Goal: Check status: Check status

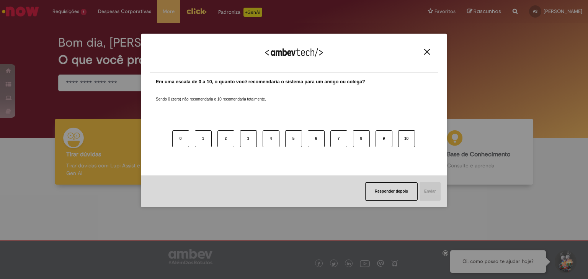
click at [428, 52] on img "Close" at bounding box center [427, 52] width 6 height 6
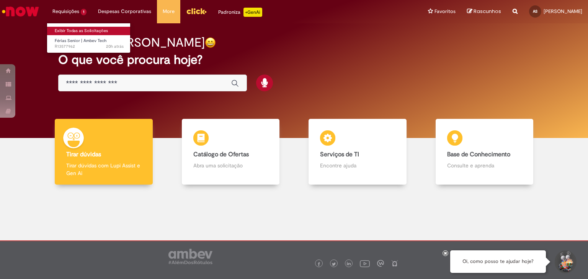
click at [70, 31] on link "Exibir Todas as Solicitações" at bounding box center [89, 31] width 84 height 8
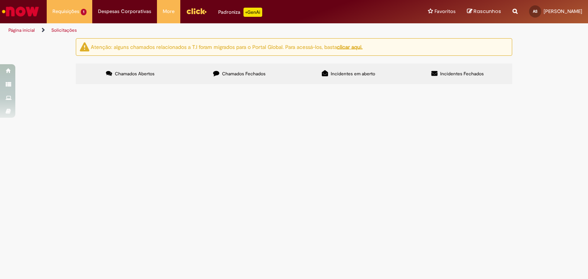
click at [242, 77] on span "Chamados Fechados" at bounding box center [244, 74] width 44 height 6
click at [0, 0] on span "R13537491" at bounding box center [0, 0] width 0 height 0
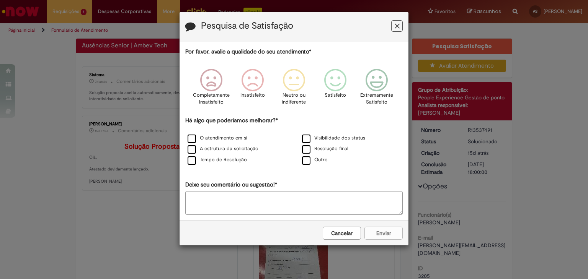
click at [332, 232] on button "Cancelar" at bounding box center [342, 233] width 38 height 13
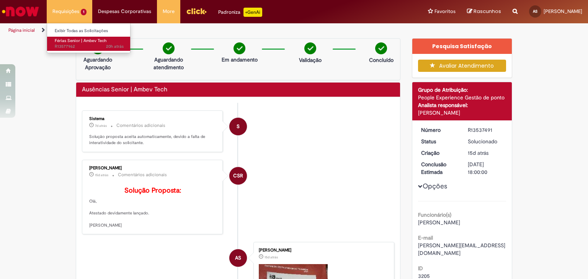
click at [74, 40] on span "Férias Senior | Ambev Tech" at bounding box center [81, 41] width 52 height 6
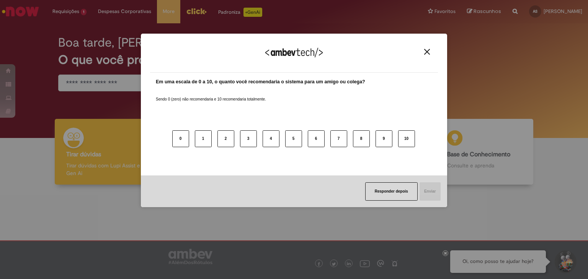
click at [428, 52] on img "Close" at bounding box center [427, 52] width 6 height 6
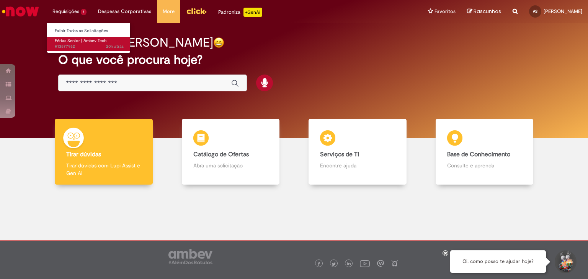
click at [69, 39] on span "Férias Senior | Ambev Tech" at bounding box center [81, 41] width 52 height 6
